Goal: Check status: Check status

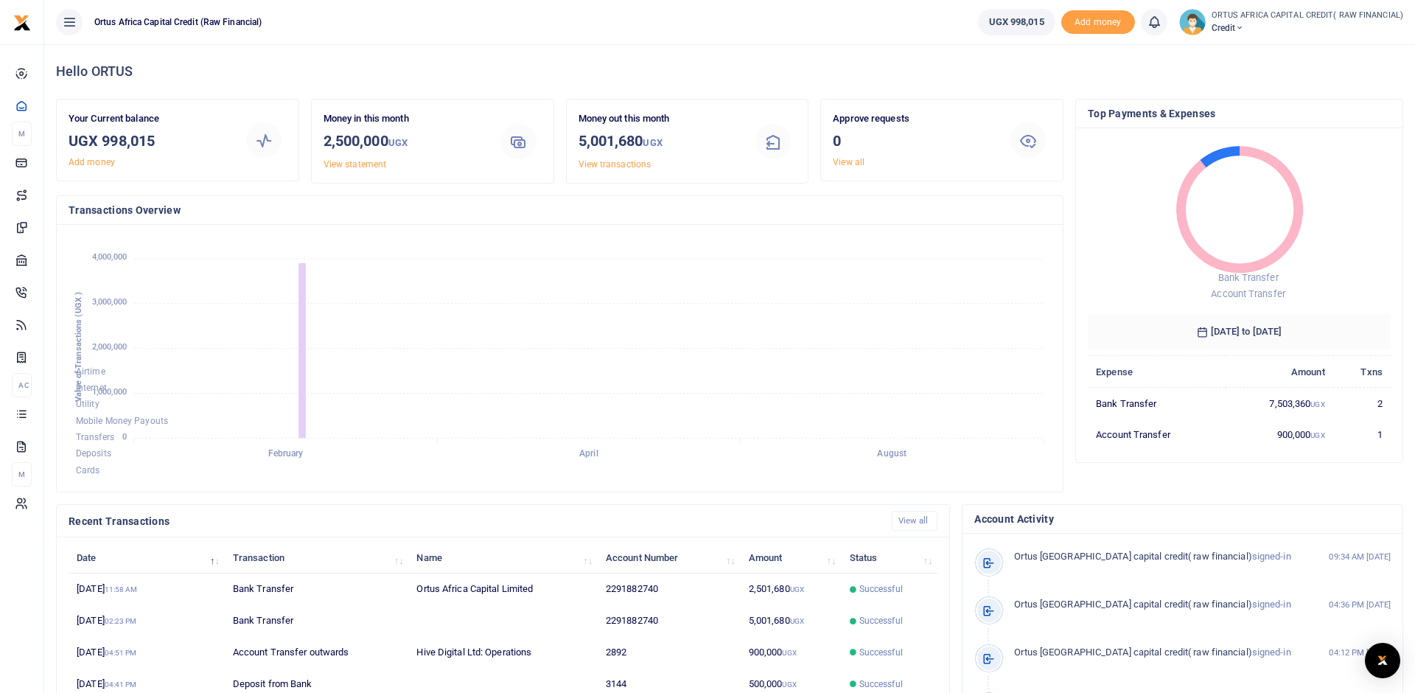
scroll to position [210, 303]
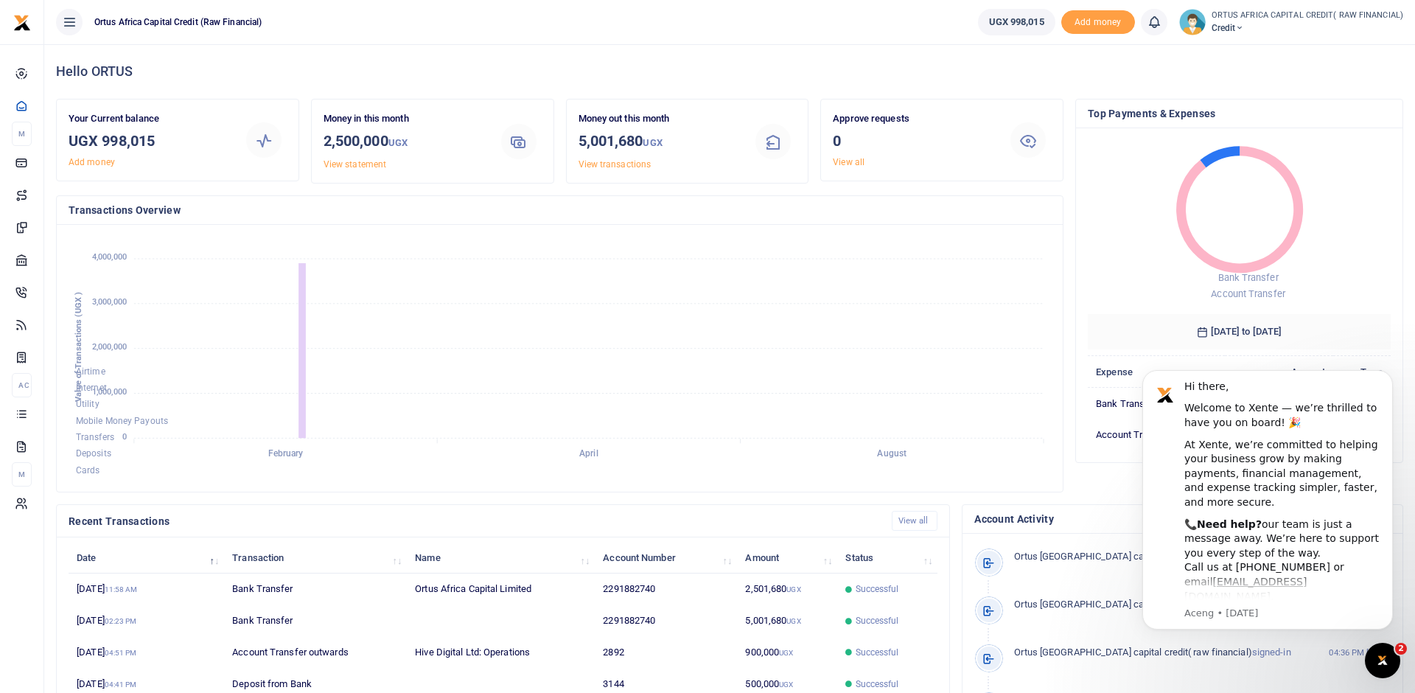
drag, startPoint x: 1018, startPoint y: 20, endPoint x: 968, endPoint y: 60, distance: 64.4
drag, startPoint x: 976, startPoint y: 27, endPoint x: 1049, endPoint y: 23, distance: 73.0
click at [1049, 23] on li "UGX 998,015" at bounding box center [1016, 22] width 89 height 27
copy span "UGX 998,015"
